Goal: Task Accomplishment & Management: Manage account settings

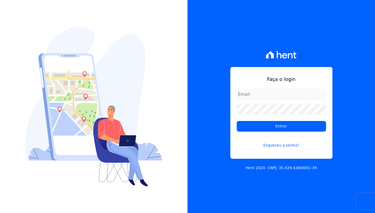
click at [316, 96] on input "email" at bounding box center [280, 94] width 89 height 11
type input "[EMAIL_ADDRESS][DOMAIN_NAME]"
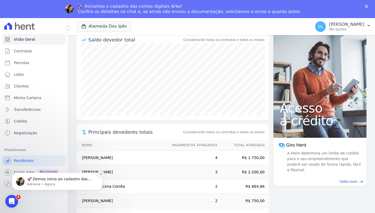
click at [100, 175] on icon "Dismiss notification" at bounding box center [100, 173] width 3 height 3
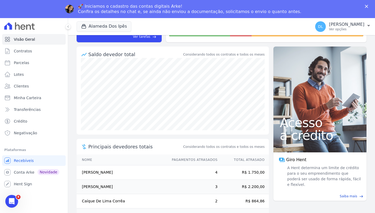
scroll to position [58, 0]
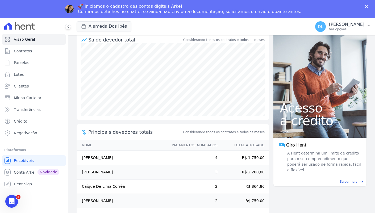
click at [366, 7] on icon "Fechar" at bounding box center [365, 6] width 3 height 3
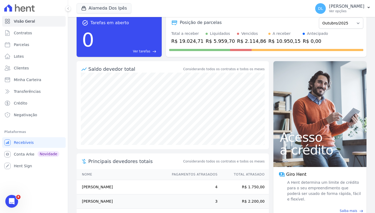
scroll to position [30, 0]
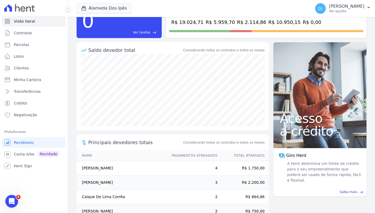
click at [175, 37] on div "Posição de parcelas Setembro/2023 Outubro/2023 Novembro/2023 Dezembro/2023 Jane…" at bounding box center [266, 16] width 200 height 42
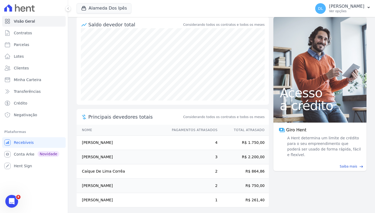
scroll to position [58, 0]
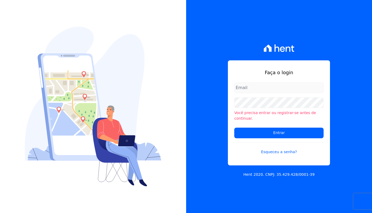
click at [212, 65] on div "Faça o login Você precisa entrar ou registrar-se antes de continuar. Entrar Esq…" at bounding box center [279, 106] width 186 height 213
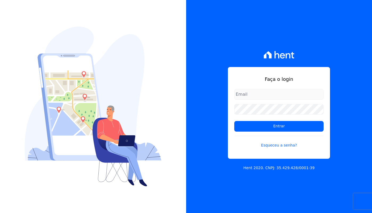
click at [288, 96] on input "email" at bounding box center [278, 94] width 89 height 11
type input "davinovaes.cel@gmail.com"
